Goal: Information Seeking & Learning: Find specific fact

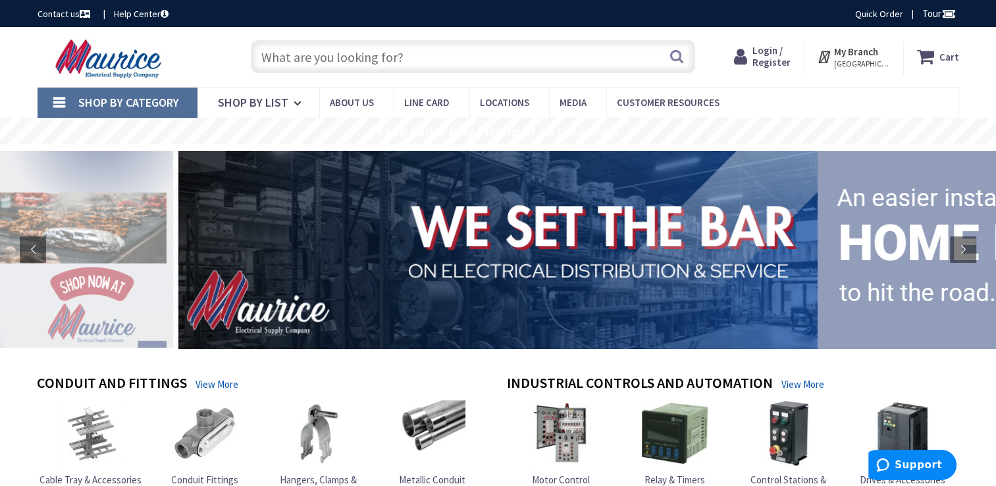
drag, startPoint x: 296, startPoint y: 51, endPoint x: 286, endPoint y: 52, distance: 9.9
click at [292, 52] on input "text" at bounding box center [473, 56] width 445 height 33
paste input "KOS-500"
type input "KOS-500"
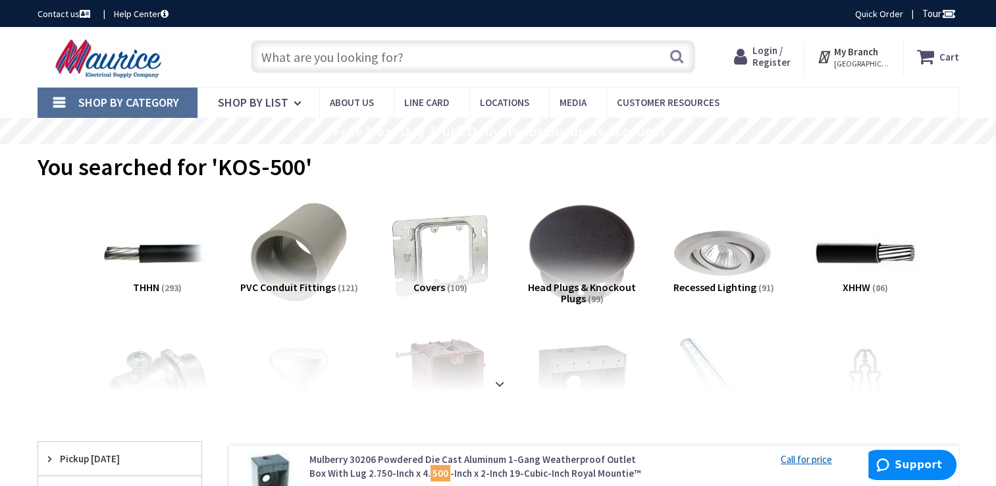
click at [312, 57] on input "text" at bounding box center [473, 56] width 445 height 33
paste input "Garvin - Southwire: KOS-500"
type input "Garvin - Southwire: KOS-500"
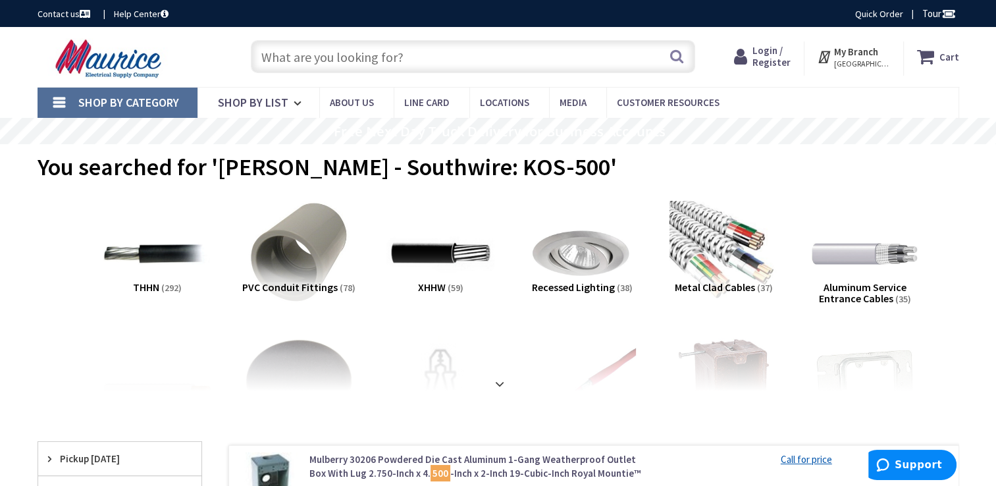
click at [340, 61] on input "text" at bounding box center [473, 56] width 445 height 33
drag, startPoint x: 293, startPoint y: 56, endPoint x: 285, endPoint y: 58, distance: 8.8
click at [292, 56] on input "text" at bounding box center [473, 56] width 445 height 33
paste input "3-Piece Knock Out Seal, Zinc Plated Galvanized"
type input "3-Piece Knock Out Seal, Zinc Plated Galvanized"
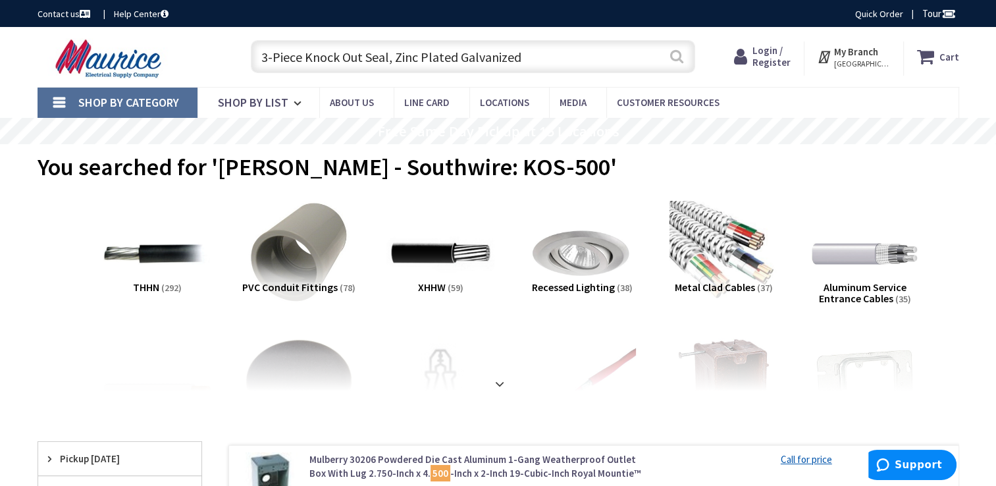
click at [679, 58] on button "Search" at bounding box center [676, 56] width 17 height 30
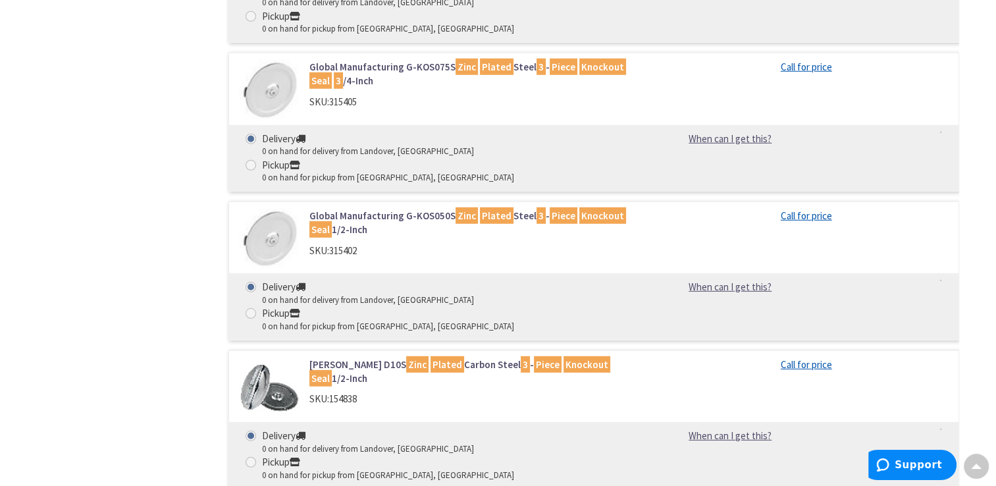
scroll to position [3688, 0]
